Goal: Find contact information: Find contact information

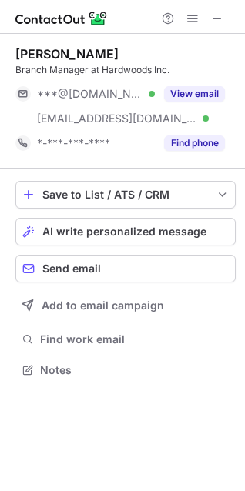
scroll to position [360, 245]
click at [214, 17] on span at bounding box center [217, 18] width 12 height 12
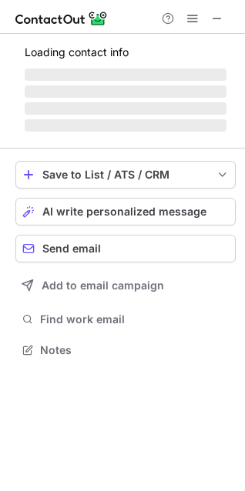
scroll to position [335, 245]
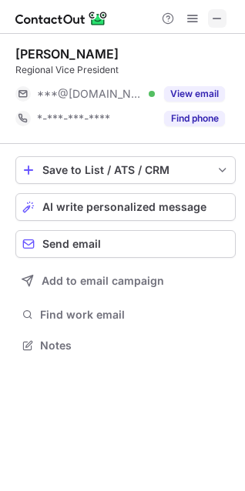
click at [215, 16] on span at bounding box center [217, 18] width 12 height 12
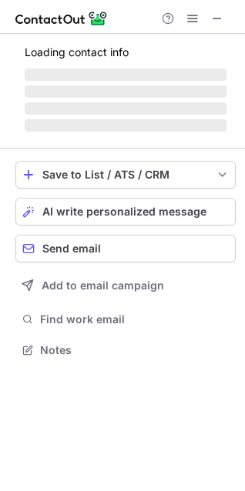
scroll to position [360, 245]
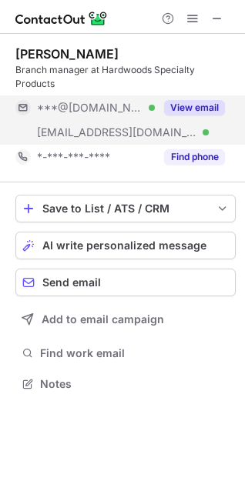
click at [194, 100] on button "View email" at bounding box center [194, 107] width 61 height 15
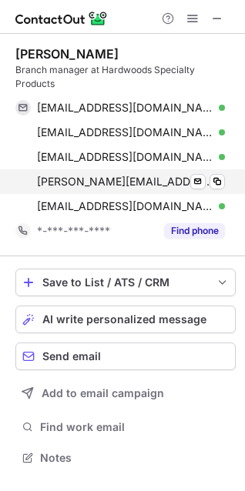
scroll to position [434, 245]
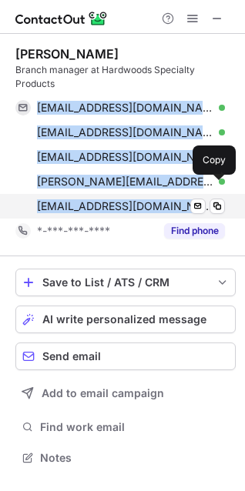
drag, startPoint x: 35, startPoint y: 82, endPoint x: 196, endPoint y: 202, distance: 199.8
click at [196, 202] on div "dmack73@yahoo.com Verified Send email Copy nicolemoore81@yahoo.com Verified Sen…" at bounding box center [120, 157] width 210 height 123
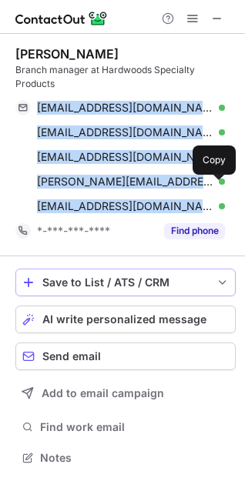
copy div "dmack73@yahoo.com Verified Send email Copy nicolemoore81@yahoo.com Verified Sen…"
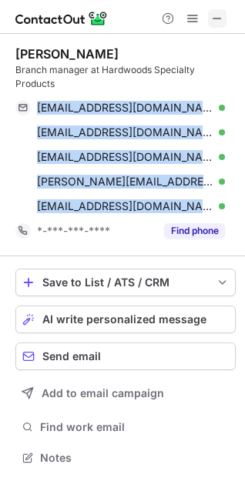
click at [213, 15] on span at bounding box center [217, 18] width 12 height 12
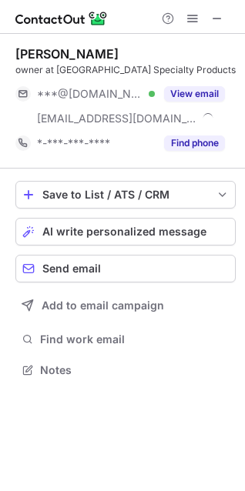
scroll to position [360, 245]
click at [215, 16] on span at bounding box center [217, 18] width 12 height 12
